Goal: Find contact information: Find contact information

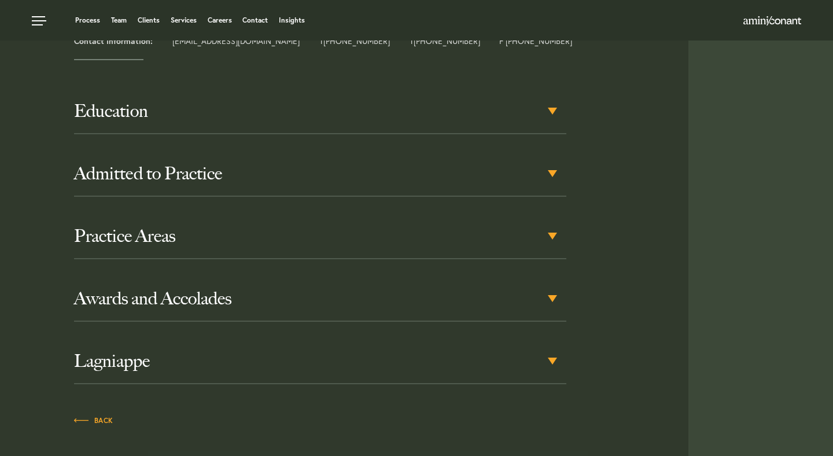
scroll to position [524, 0]
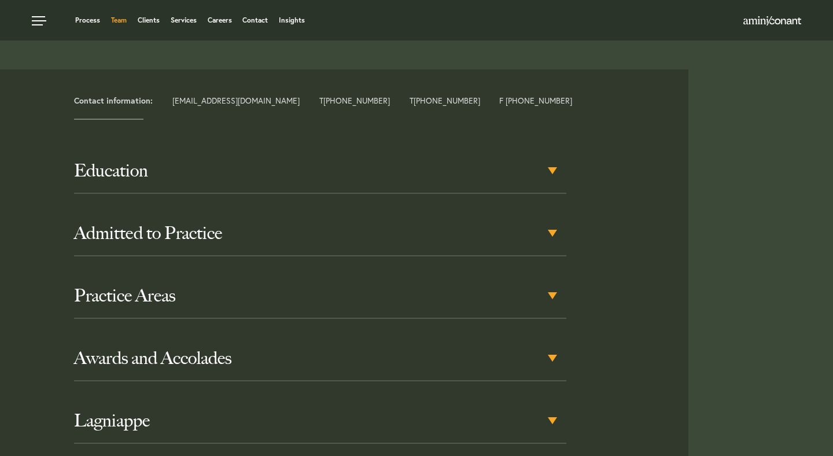
click at [121, 22] on link "Team" at bounding box center [119, 20] width 16 height 7
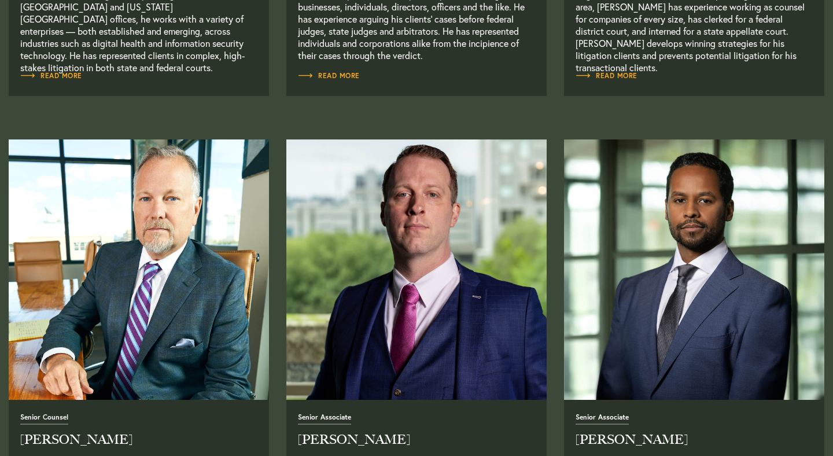
scroll to position [799, 0]
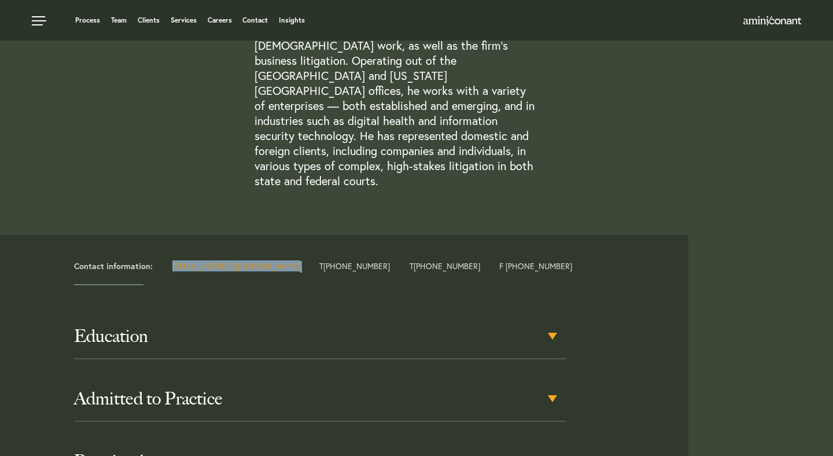
drag, startPoint x: 260, startPoint y: 237, endPoint x: 172, endPoint y: 235, distance: 88.5
click at [172, 261] on div "Contact information: neema@aminiconant.com T +1 512 333 4111 T +1 212 831 7216 …" at bounding box center [376, 267] width 623 height 12
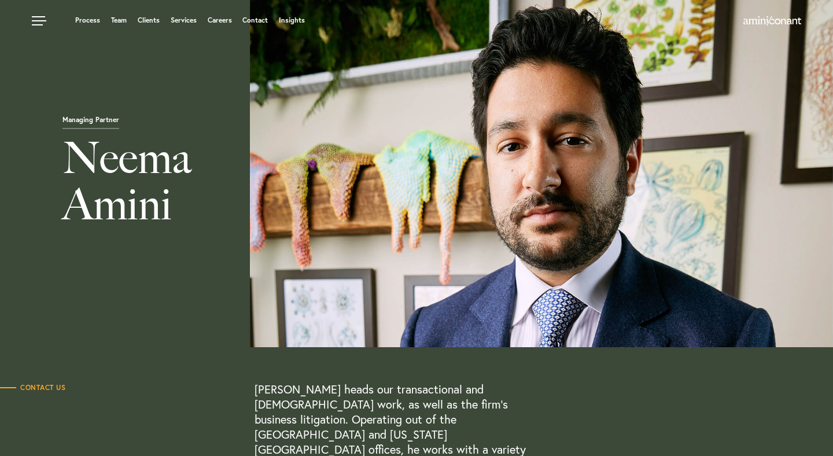
click at [64, 107] on div "Managing Partner Neema Amini" at bounding box center [416, 173] width 833 height 347
click at [42, 17] on link at bounding box center [40, 17] width 35 height 35
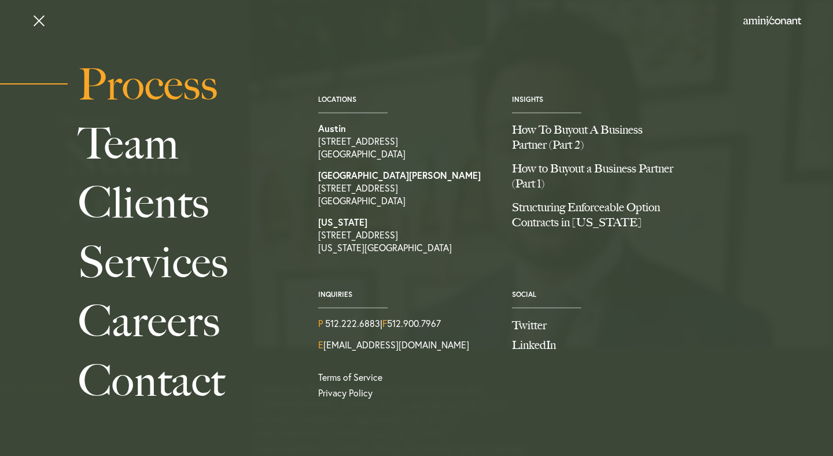
click at [169, 87] on link "Process" at bounding box center [185, 84] width 214 height 59
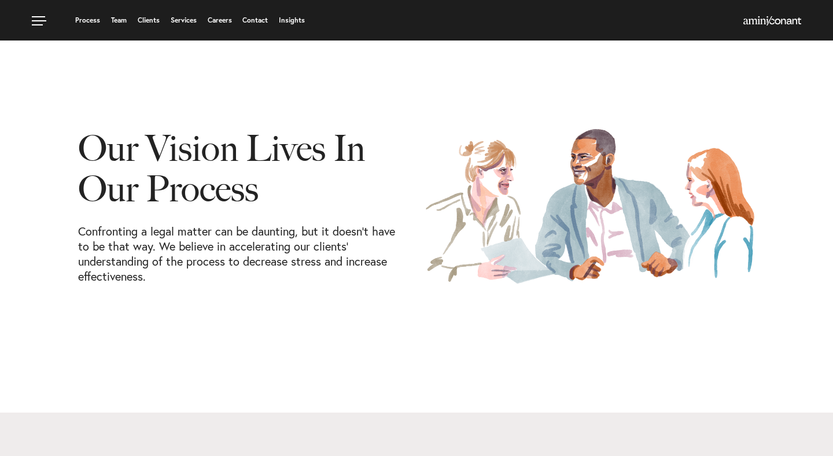
click at [757, 119] on div at bounding box center [589, 206] width 347 height 204
